Goal: Find specific page/section: Find specific page/section

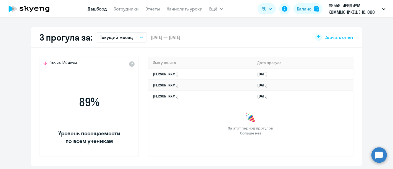
scroll to position [191, 0]
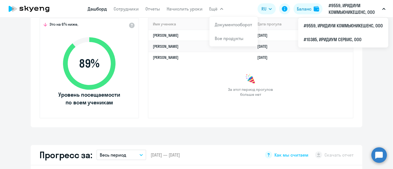
select select "30"
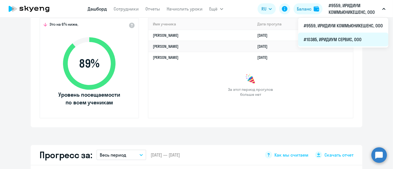
click at [344, 37] on li "#10385, ИРИДИУМ СЕРВИС, ООО" at bounding box center [343, 40] width 90 height 14
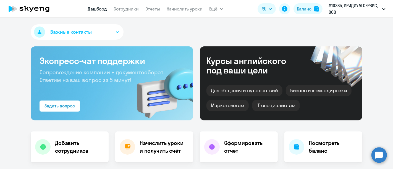
click at [33, 5] on icon at bounding box center [29, 9] width 49 height 14
click at [36, 9] on icon at bounding box center [36, 9] width 4 height 4
select select "30"
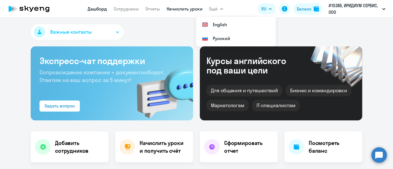
click at [183, 8] on link "Начислить уроки" at bounding box center [185, 9] width 36 height 6
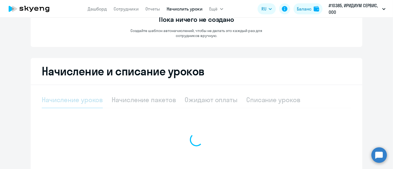
select select "10"
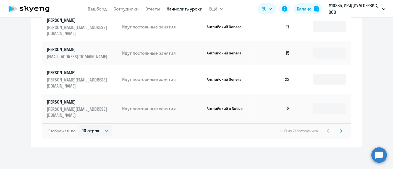
scroll to position [50, 0]
click at [340, 129] on icon at bounding box center [341, 131] width 2 height 4
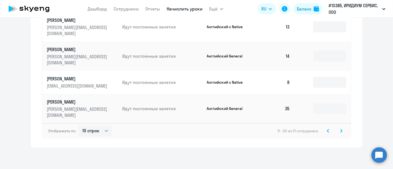
click at [340, 131] on icon at bounding box center [341, 130] width 2 height 3
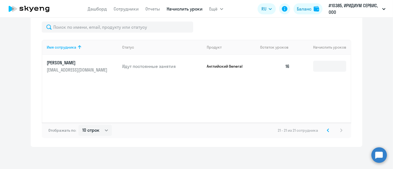
scroll to position [181, 0]
click at [325, 130] on svg-icon at bounding box center [328, 131] width 7 height 7
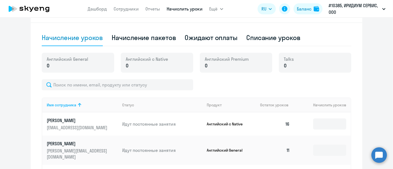
scroll to position [105, 0]
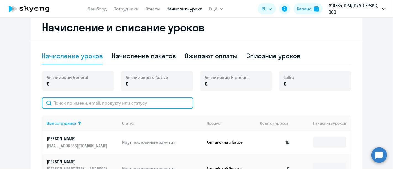
click at [103, 104] on input "text" at bounding box center [117, 102] width 151 height 11
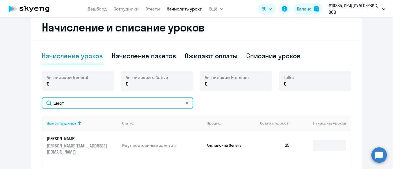
scroll to position [136, 0]
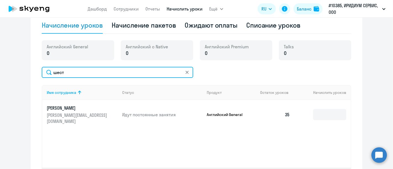
type input "шест"
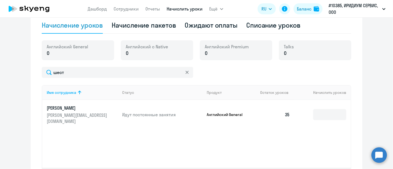
click at [99, 116] on p "[PERSON_NAME][EMAIL_ADDRESS][DOMAIN_NAME]" at bounding box center [78, 118] width 62 height 12
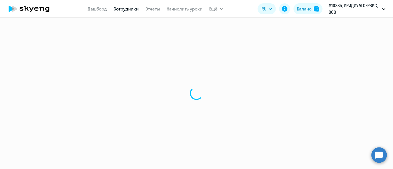
select select "english"
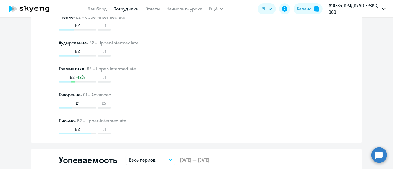
scroll to position [399, 0]
